Goal: Book appointment/travel/reservation

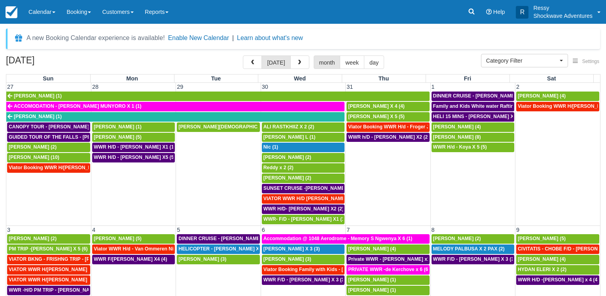
select select
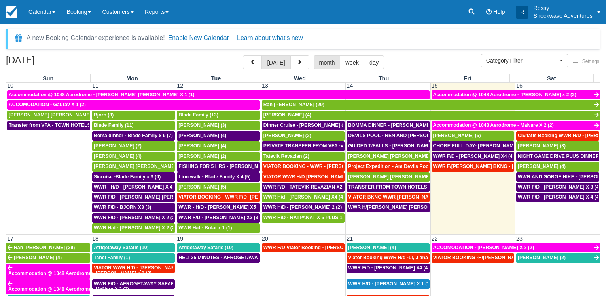
scroll to position [456, 0]
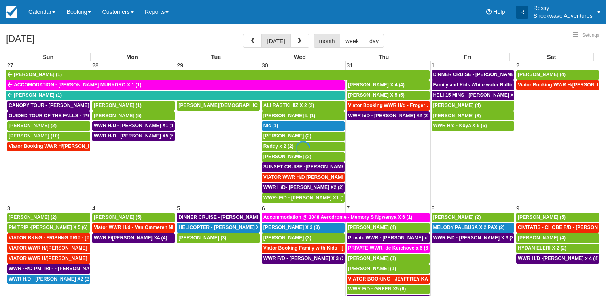
select select
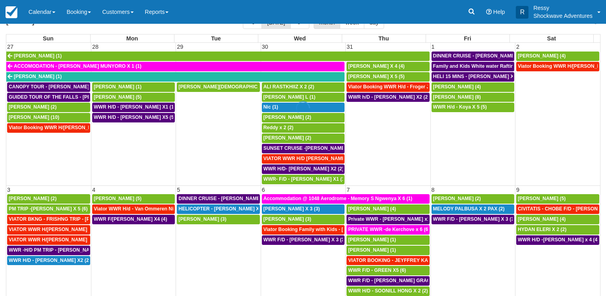
scroll to position [61, 0]
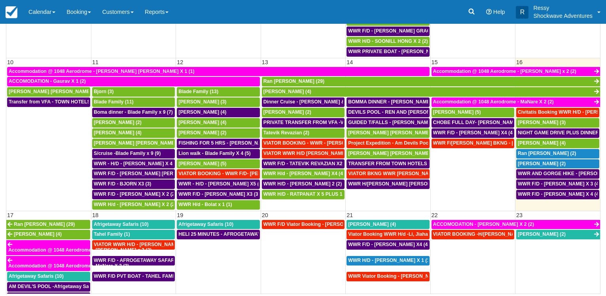
select select
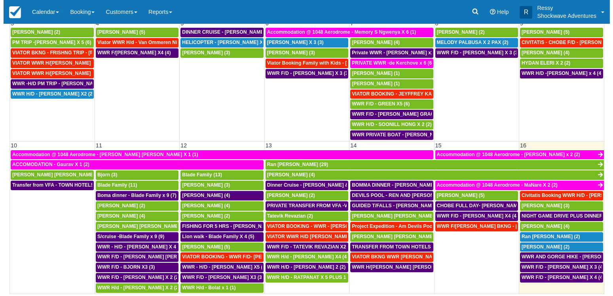
scroll to position [192, 0]
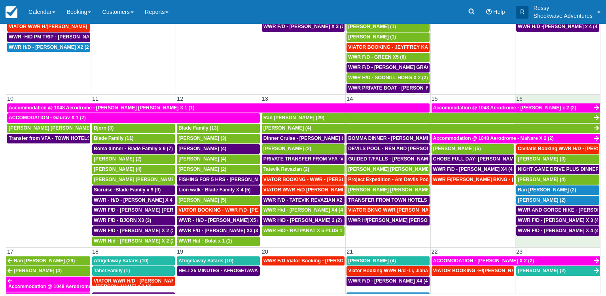
click at [553, 239] on td "WWR F/D - OLIVIER BOURGEOSIS X 4 (4)" at bounding box center [558, 236] width 85 height 21
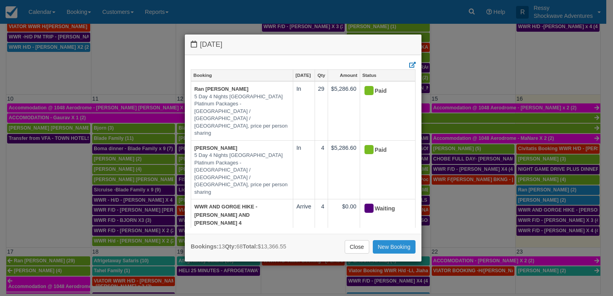
click at [385, 247] on link "New Booking" at bounding box center [394, 246] width 43 height 13
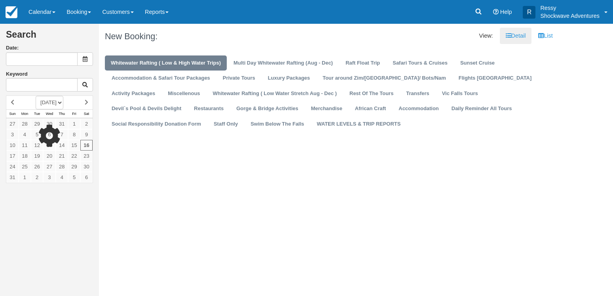
type input "[DATE]"
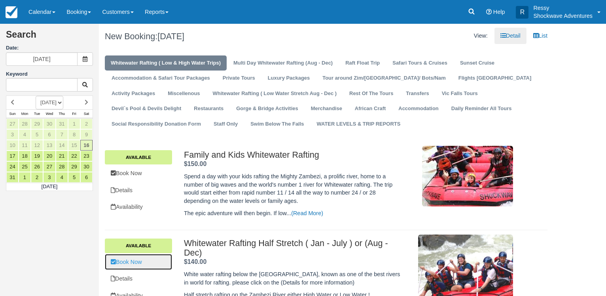
click at [167, 258] on link "Book Now" at bounding box center [138, 262] width 67 height 16
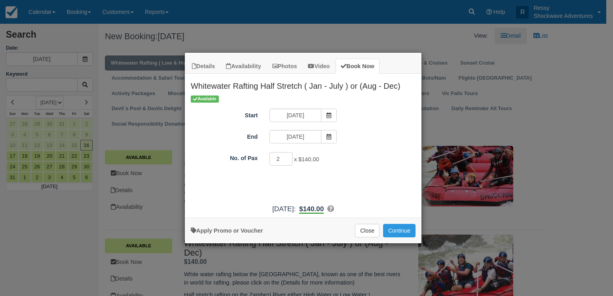
type input "2"
click at [285, 157] on input "2" at bounding box center [281, 158] width 23 height 13
click at [400, 230] on button "Continue" at bounding box center [399, 230] width 32 height 13
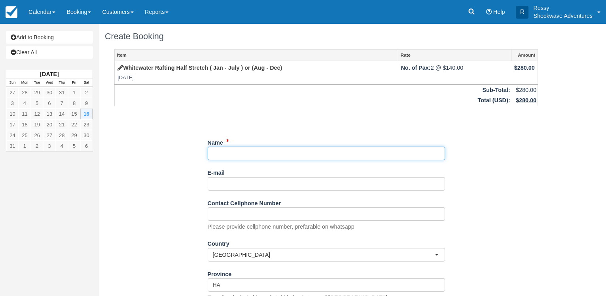
click at [285, 149] on input "Name" at bounding box center [326, 152] width 237 height 13
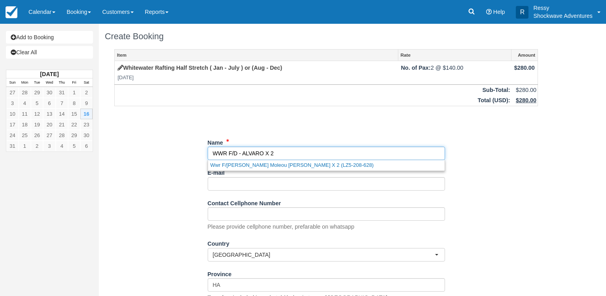
scroll to position [112, 0]
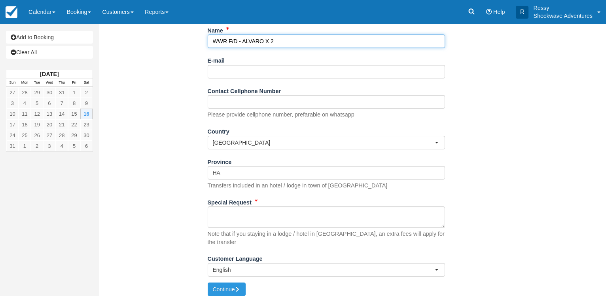
type input "WWR F/D - ALVARO X 2"
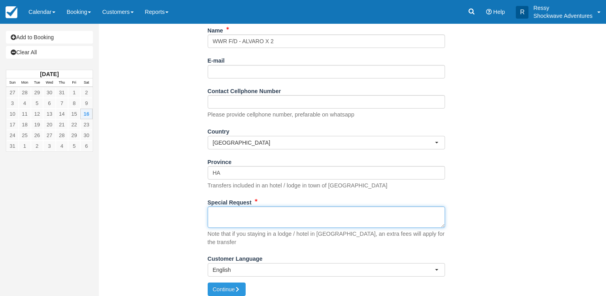
click at [239, 217] on textarea "Special Request" at bounding box center [326, 216] width 237 height 21
type textarea "PICK UP 08:05 AT N1 HOTEL"
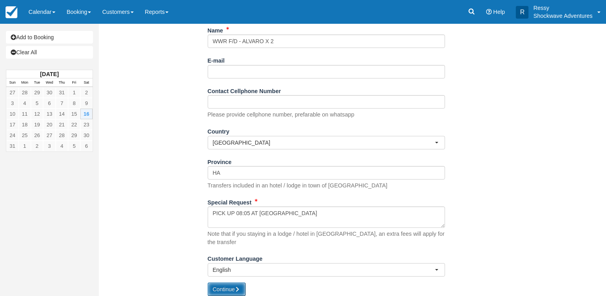
click at [222, 282] on button "Continue" at bounding box center [227, 288] width 38 height 13
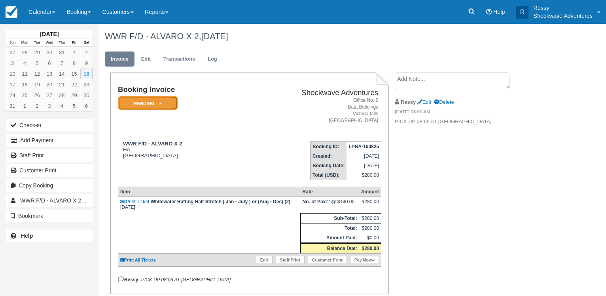
click at [162, 104] on icon at bounding box center [160, 103] width 3 height 5
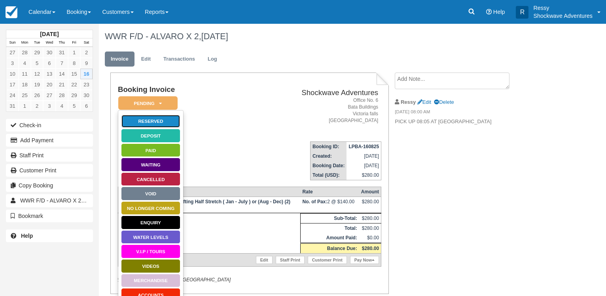
click at [163, 120] on link "Reserved" at bounding box center [150, 121] width 59 height 14
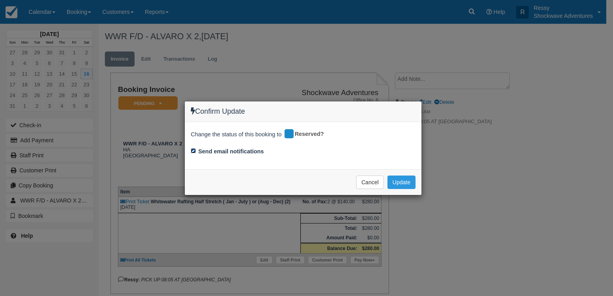
click at [191, 150] on input "Send email notifications" at bounding box center [193, 150] width 5 height 5
checkbox input "false"
click at [395, 179] on button "Update" at bounding box center [401, 181] width 28 height 13
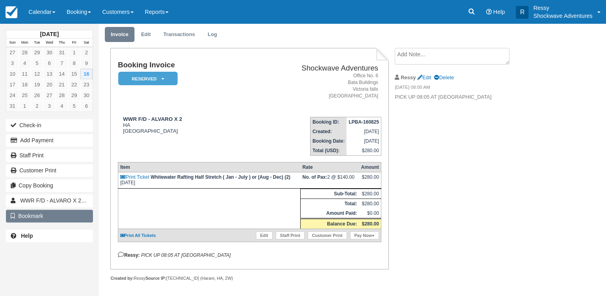
scroll to position [32, 0]
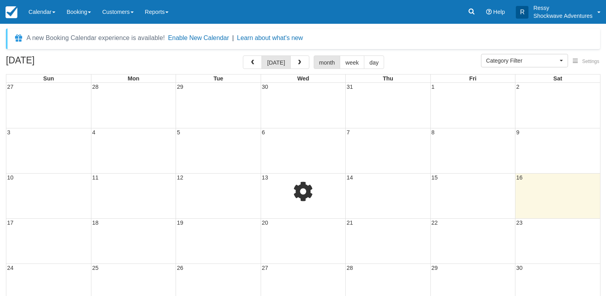
select select
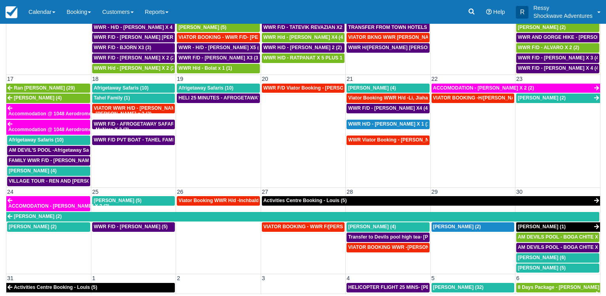
scroll to position [418, 0]
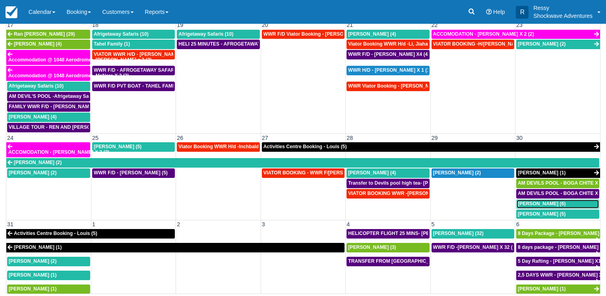
click at [549, 203] on div "Brad Sheer (6)" at bounding box center [558, 204] width 80 height 6
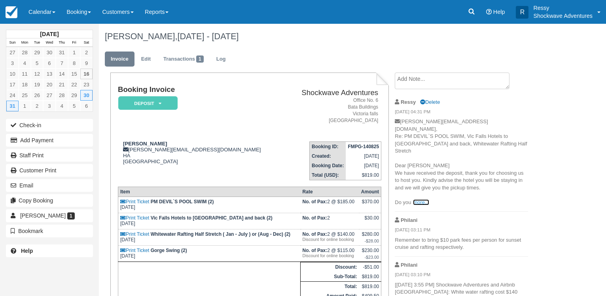
click at [418, 199] on link "more..." at bounding box center [421, 202] width 16 height 6
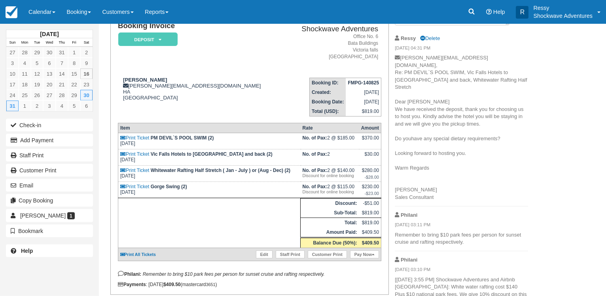
scroll to position [97, 0]
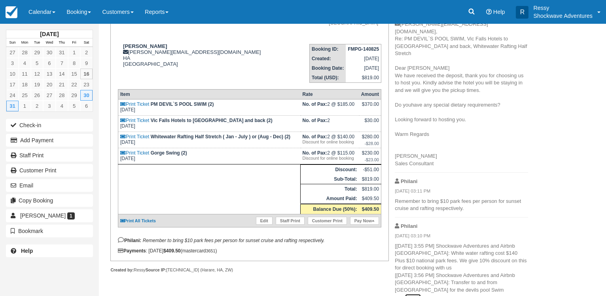
click at [421, 294] on link "more..." at bounding box center [413, 297] width 16 height 6
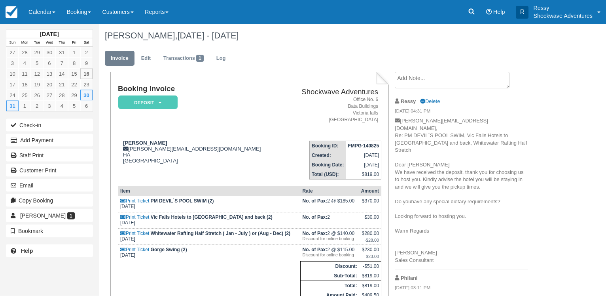
scroll to position [0, 0]
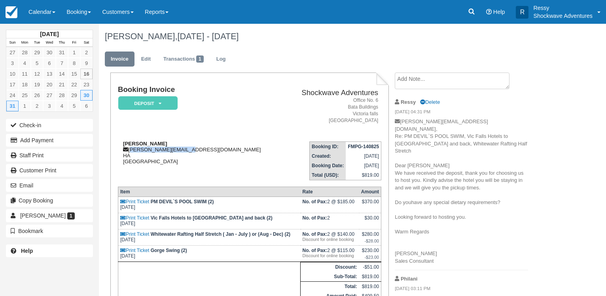
drag, startPoint x: 129, startPoint y: 149, endPoint x: 202, endPoint y: 145, distance: 72.5
click at [196, 150] on div "[PERSON_NAME] [PERSON_NAME][EMAIL_ADDRESS][DOMAIN_NAME] HA [GEOGRAPHIC_DATA]" at bounding box center [201, 153] width 167 height 24
drag, startPoint x: 205, startPoint y: 145, endPoint x: 199, endPoint y: 148, distance: 6.3
copy div "[PERSON_NAME][EMAIL_ADDRESS][DOMAIN_NAME]"
